Goal: Information Seeking & Learning: Learn about a topic

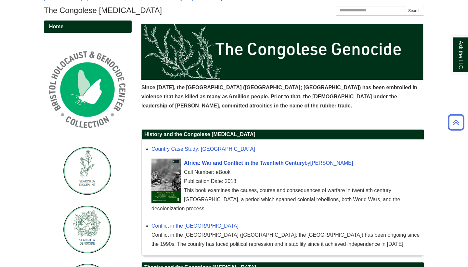
scroll to position [80, 0]
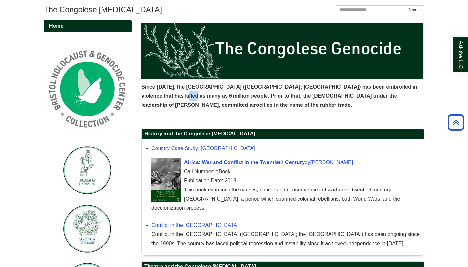
drag, startPoint x: 165, startPoint y: 98, endPoint x: 176, endPoint y: 97, distance: 10.5
click at [176, 97] on span "Since [DATE], the [GEOGRAPHIC_DATA] ([GEOGRAPHIC_DATA]; [GEOGRAPHIC_DATA]) has …" at bounding box center [279, 96] width 276 height 24
drag, startPoint x: 292, startPoint y: 89, endPoint x: 261, endPoint y: 82, distance: 32.1
click at [261, 82] on div "Since [DATE], the [GEOGRAPHIC_DATA] ([GEOGRAPHIC_DATA]; [GEOGRAPHIC_DATA]) has …" at bounding box center [282, 66] width 283 height 93
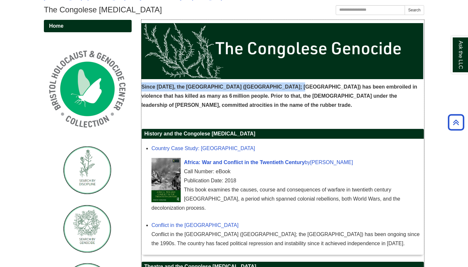
click at [261, 82] on div "Since [DATE], the [GEOGRAPHIC_DATA] ([GEOGRAPHIC_DATA]; [GEOGRAPHIC_DATA]) has …" at bounding box center [282, 66] width 283 height 93
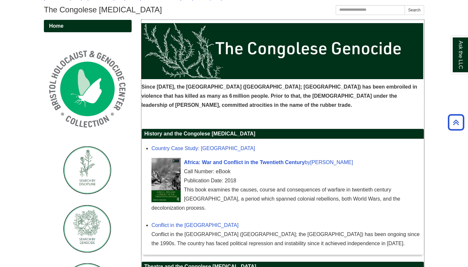
click at [277, 86] on span "Since [DATE], the [GEOGRAPHIC_DATA] ([GEOGRAPHIC_DATA]; [GEOGRAPHIC_DATA]) has …" at bounding box center [279, 96] width 276 height 24
click at [300, 87] on span "Since [DATE], the [GEOGRAPHIC_DATA] ([GEOGRAPHIC_DATA]; [GEOGRAPHIC_DATA]) has …" at bounding box center [279, 96] width 276 height 24
drag, startPoint x: 272, startPoint y: 83, endPoint x: 278, endPoint y: 83, distance: 5.9
click at [278, 83] on p "Since [DATE], the [GEOGRAPHIC_DATA] ([GEOGRAPHIC_DATA]; [GEOGRAPHIC_DATA]) has …" at bounding box center [282, 95] width 283 height 27
click at [299, 99] on p "Since [DATE], the [GEOGRAPHIC_DATA] ([GEOGRAPHIC_DATA]; [GEOGRAPHIC_DATA]) has …" at bounding box center [282, 95] width 283 height 27
